Goal: Book appointment/travel/reservation

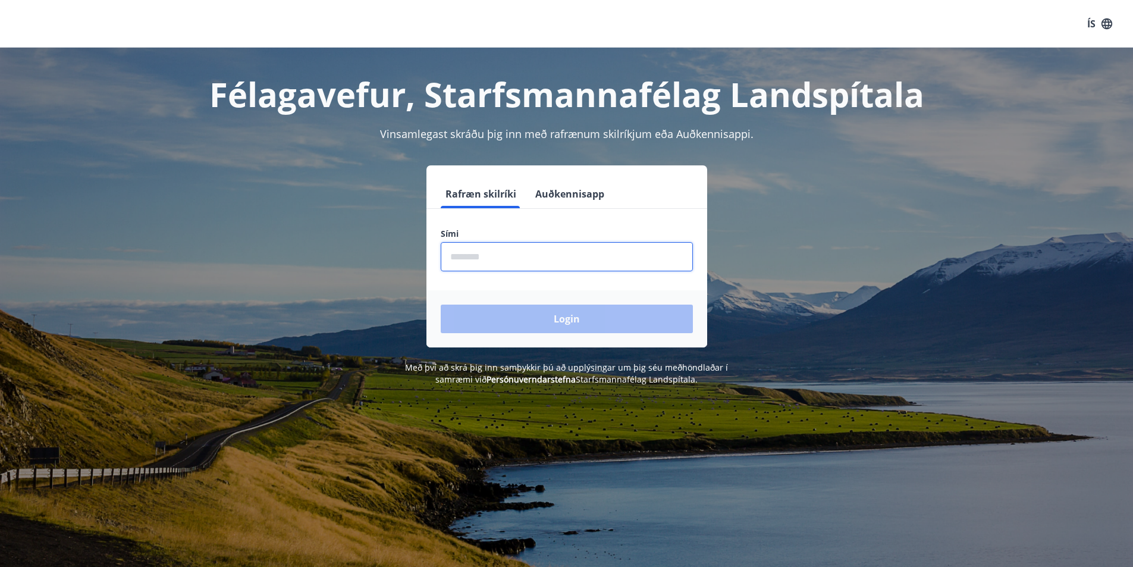
click at [514, 257] on input "phone" at bounding box center [567, 256] width 252 height 29
type input "*"
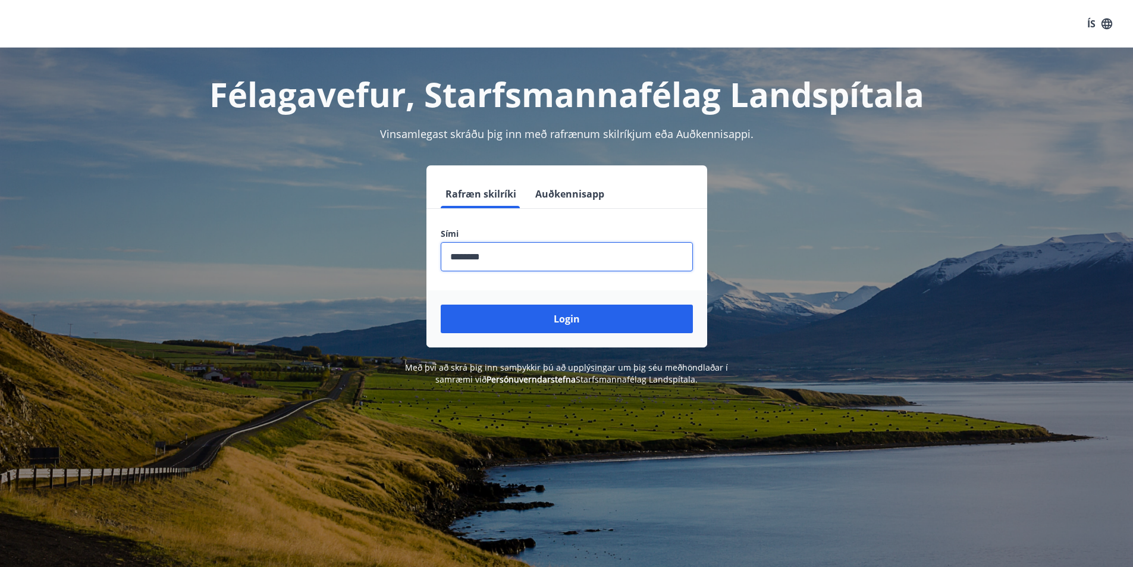
type input "********"
click at [441, 305] on button "Login" at bounding box center [567, 319] width 252 height 29
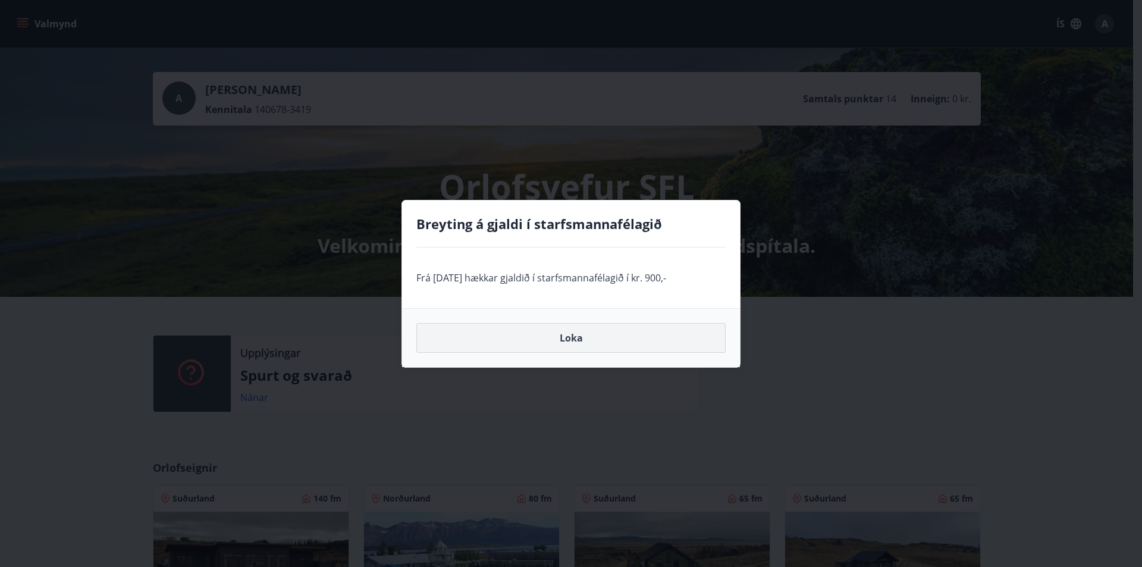
click at [596, 333] on button "Loka" at bounding box center [570, 338] width 309 height 30
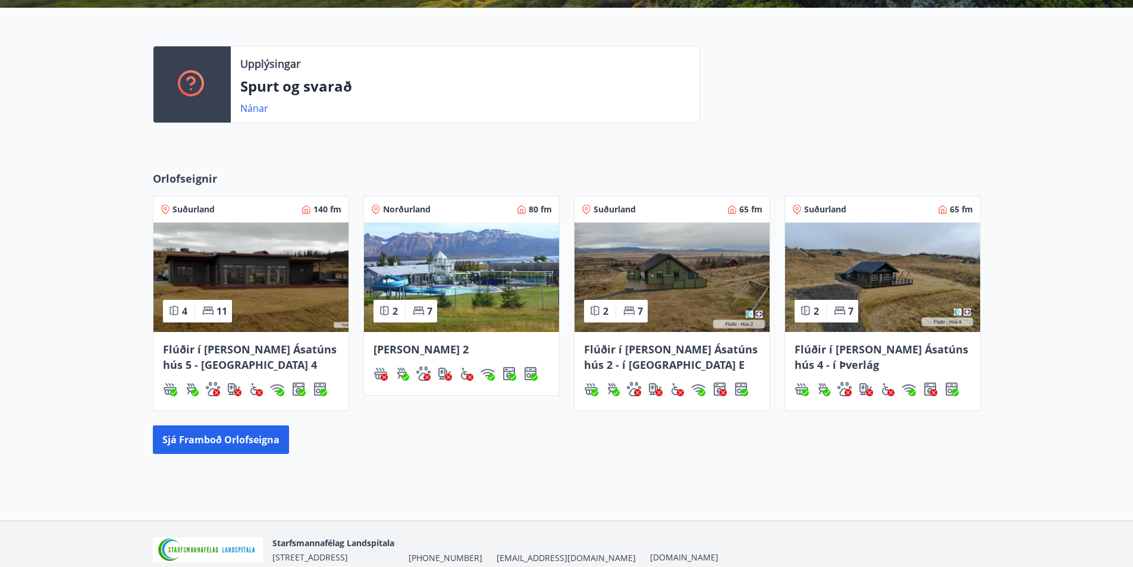
scroll to position [297, 0]
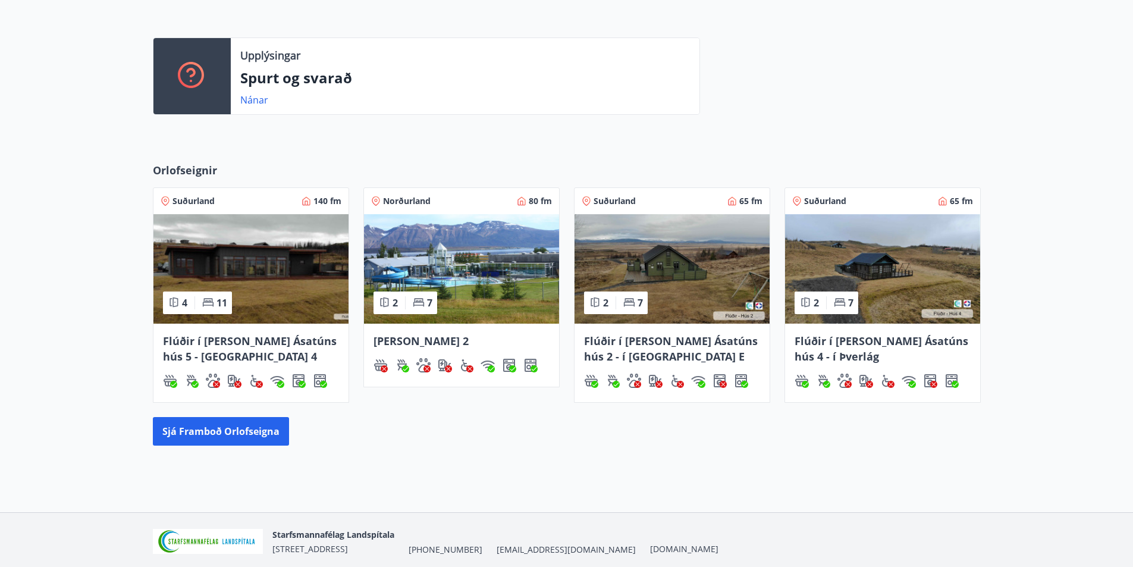
click at [462, 249] on img at bounding box center [461, 268] width 195 height 109
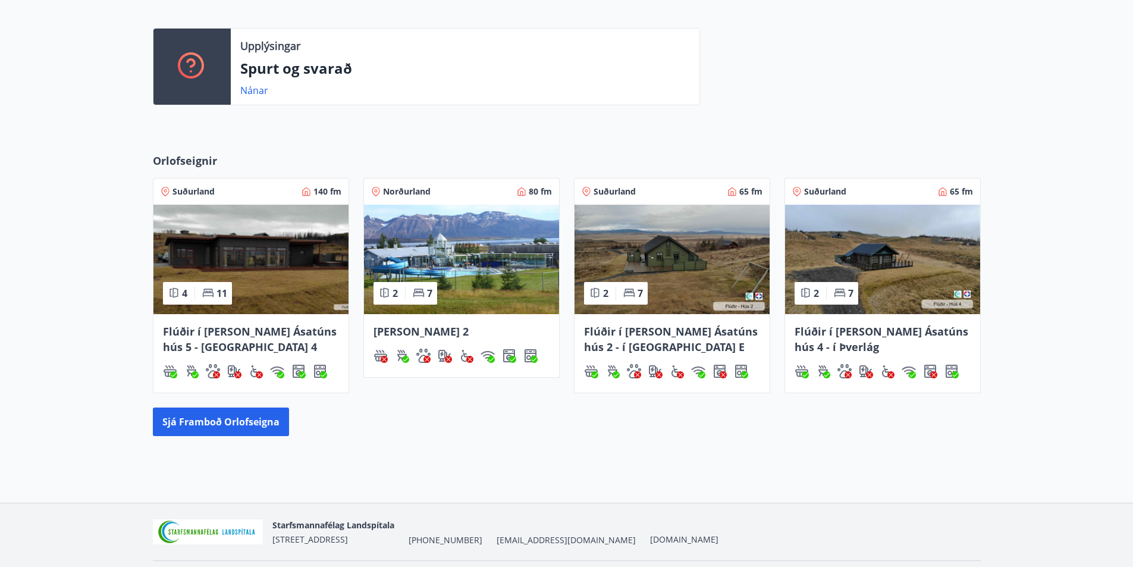
scroll to position [343, 0]
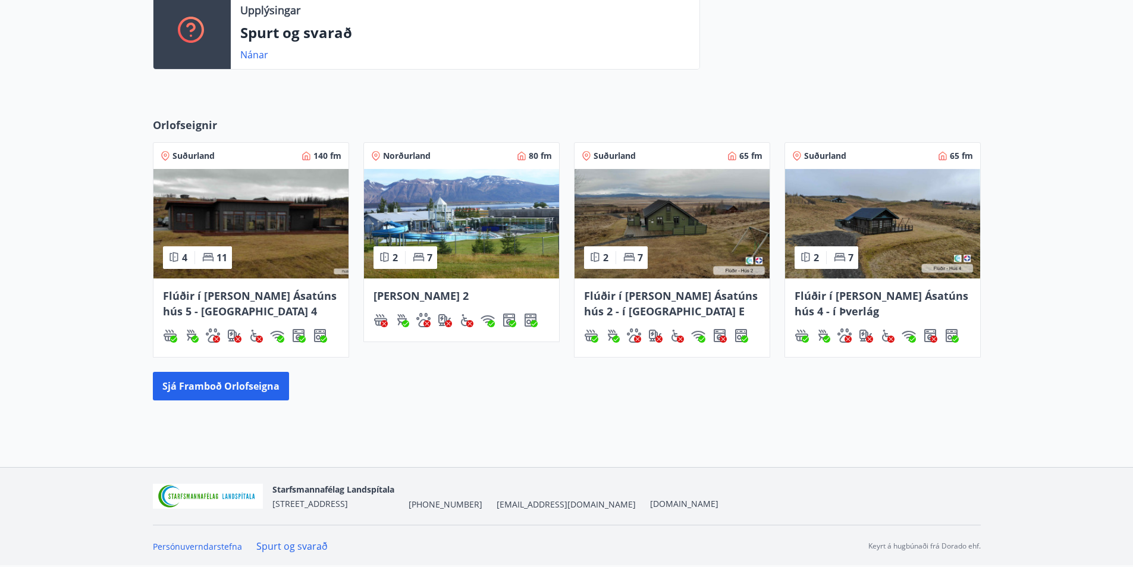
click at [406, 152] on span "Norðurland" at bounding box center [407, 156] width 48 height 12
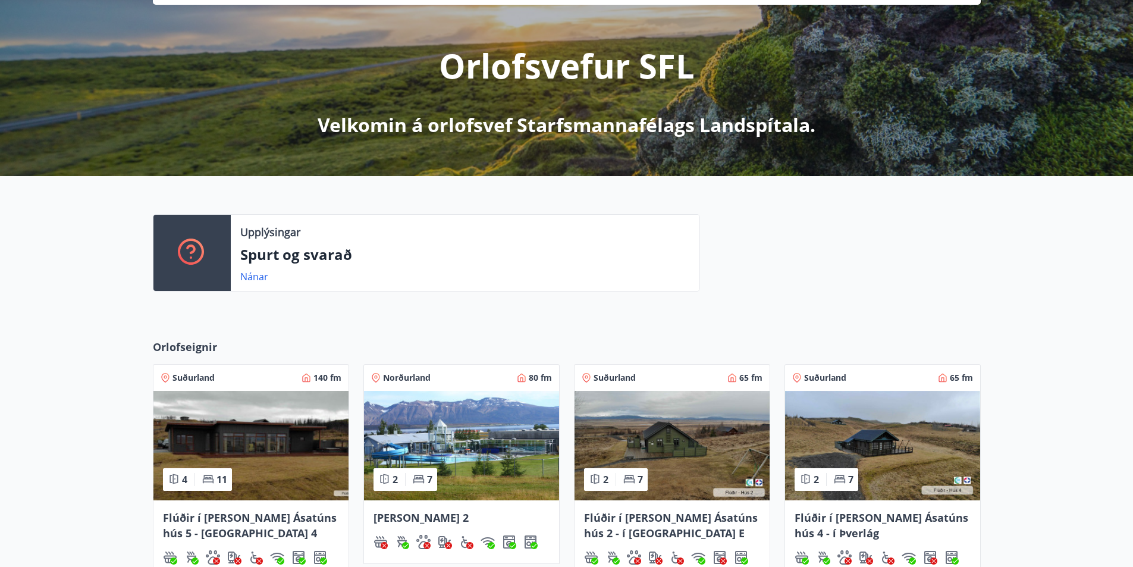
scroll to position [297, 0]
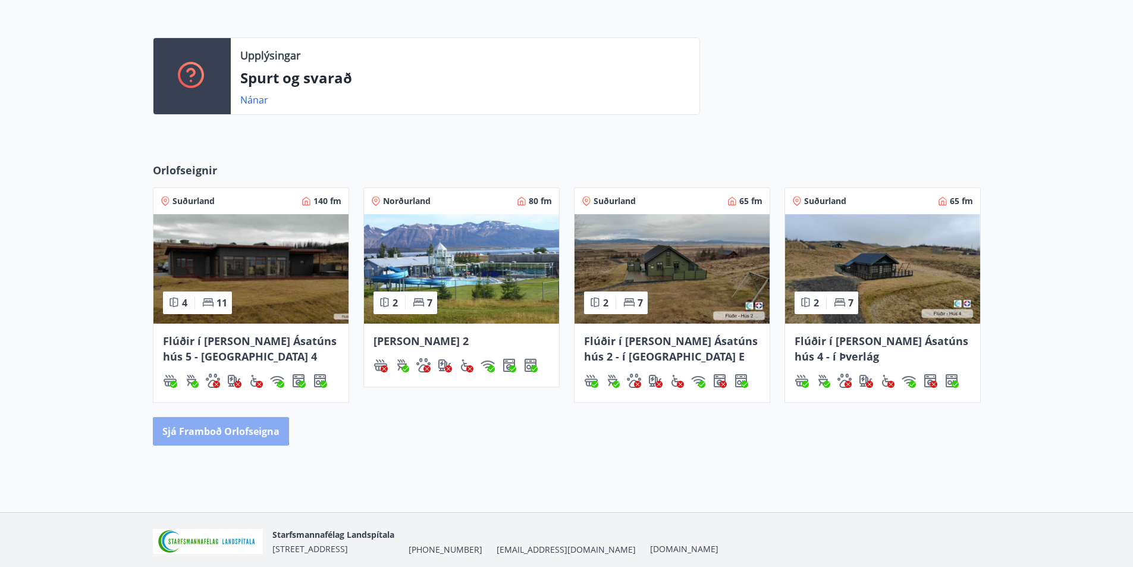
click at [194, 430] on button "Sjá framboð orlofseigna" at bounding box center [221, 431] width 136 height 29
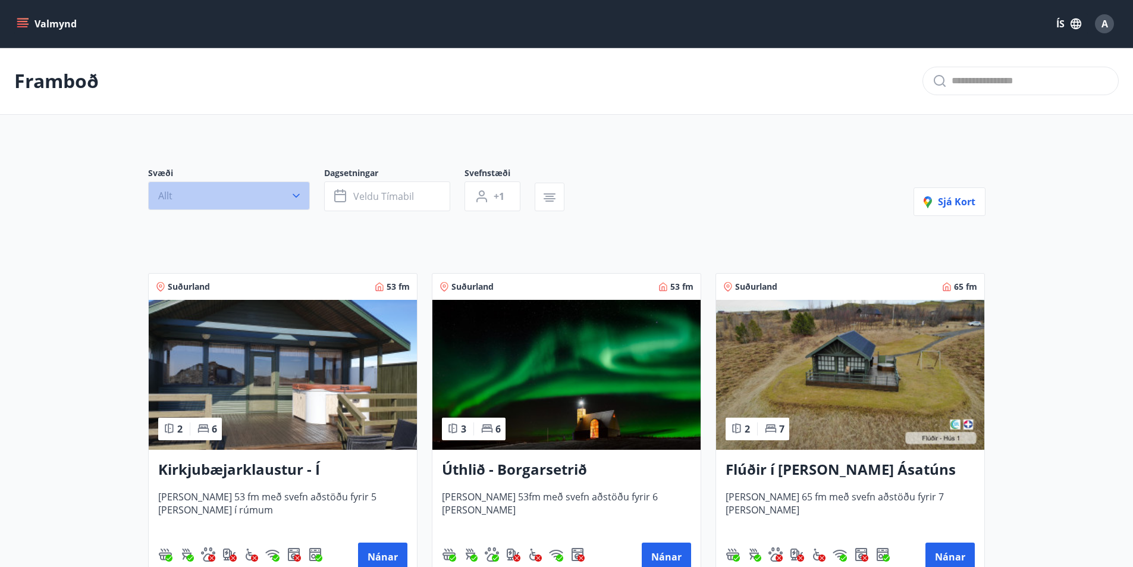
click at [297, 201] on icon "button" at bounding box center [296, 196] width 12 height 12
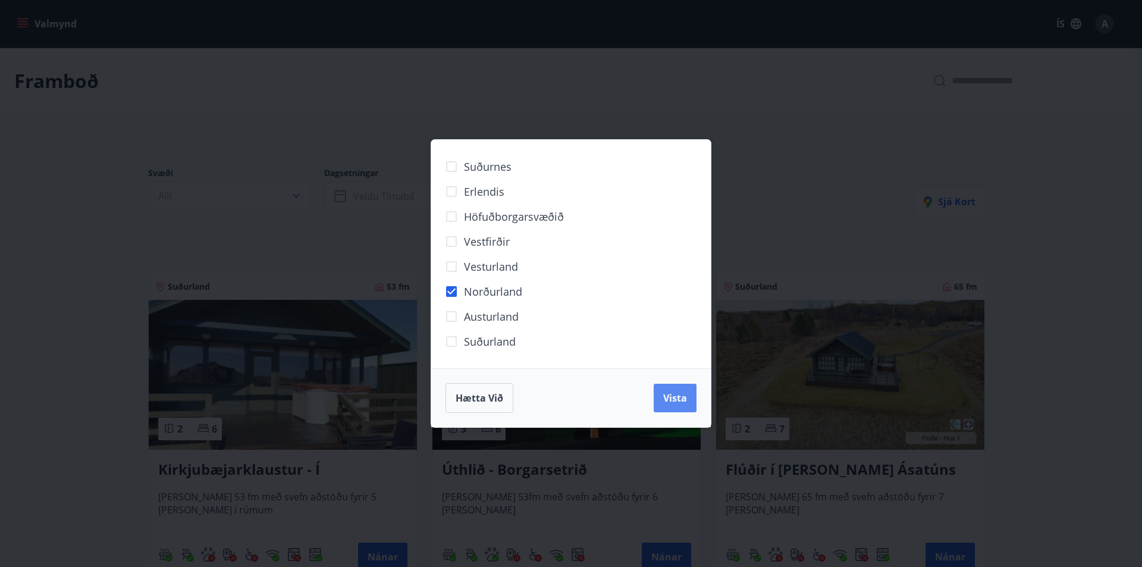
click at [670, 406] on button "Vista" at bounding box center [675, 398] width 43 height 29
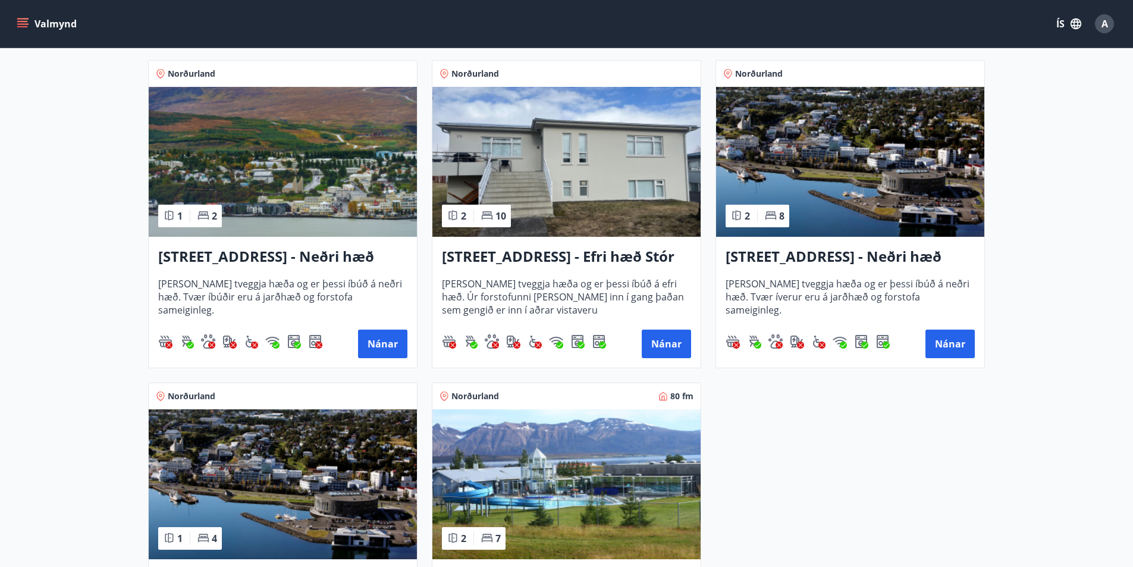
scroll to position [535, 0]
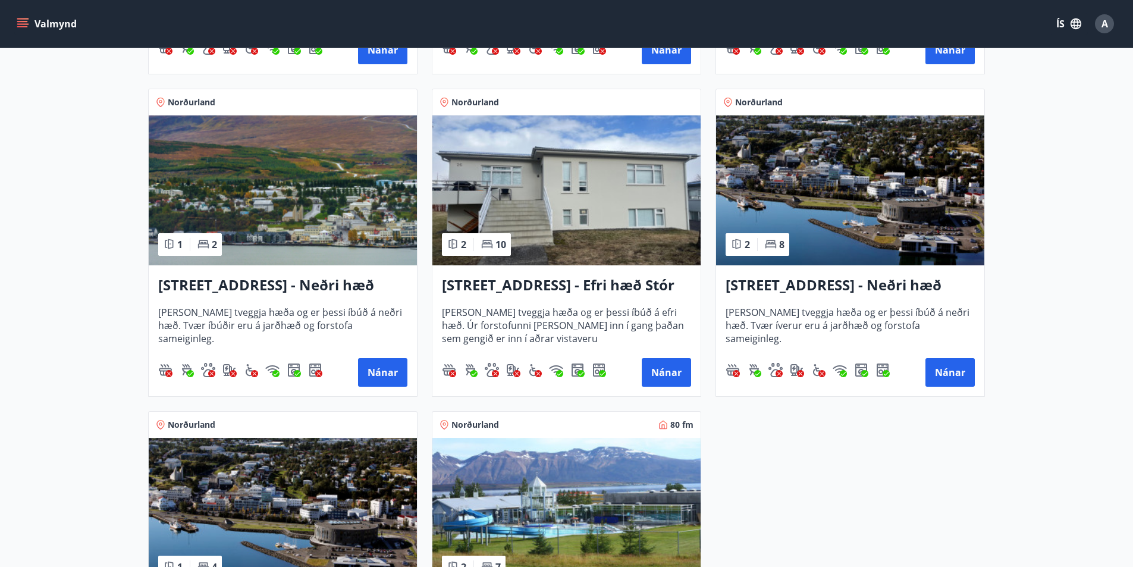
click at [583, 282] on h3 "Hrafnagilsstræti 26 - Efri hæð Stór íbúð 1" at bounding box center [566, 285] width 249 height 21
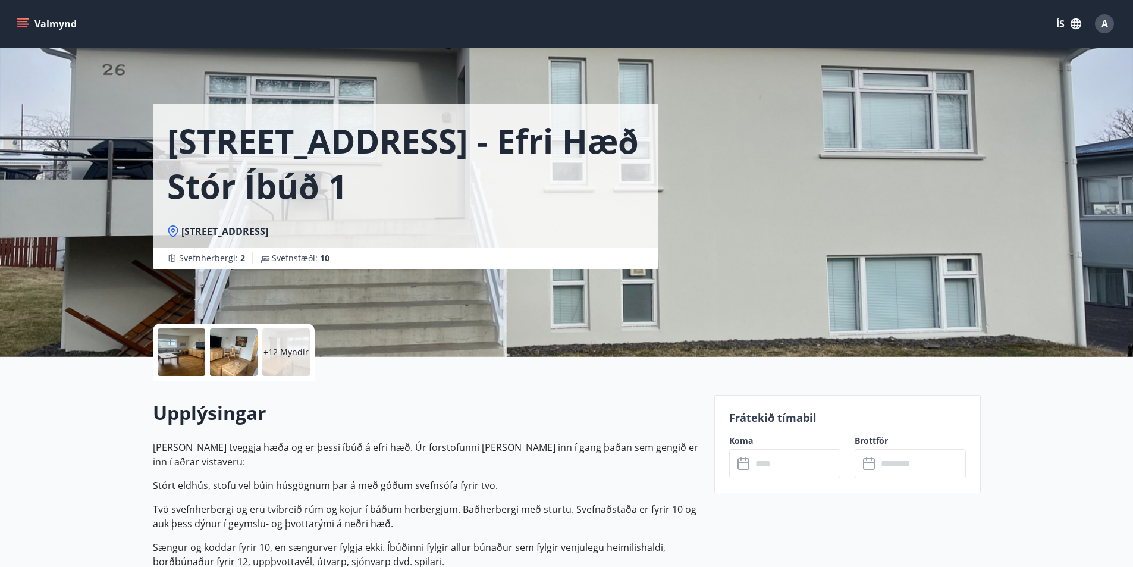
click at [1105, 23] on span "A" at bounding box center [1105, 23] width 7 height 13
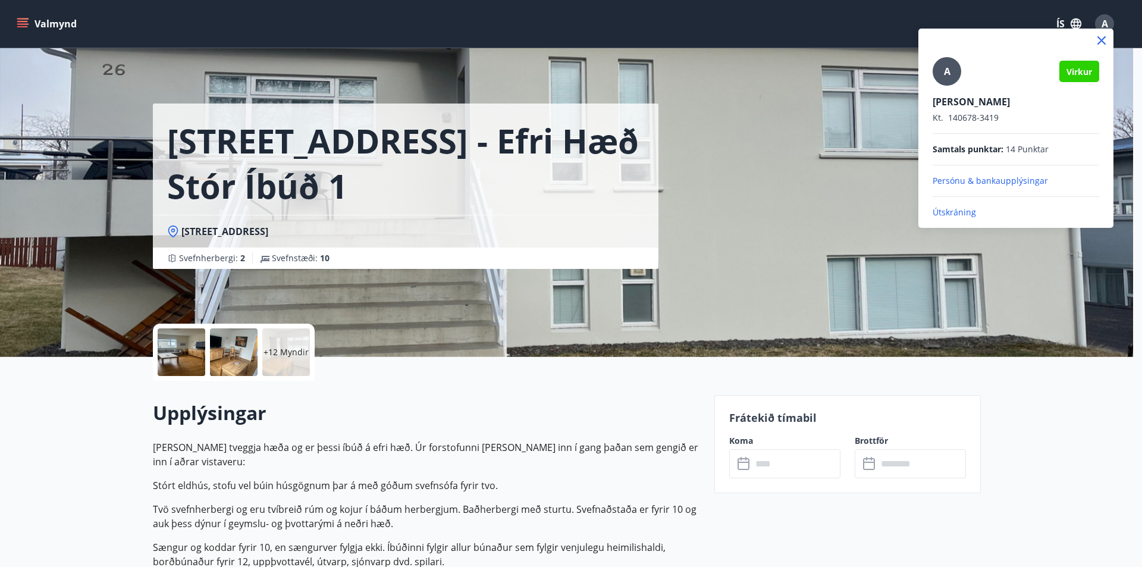
click at [967, 209] on p "Útskráning" at bounding box center [1016, 212] width 167 height 12
